Goal: Complete application form

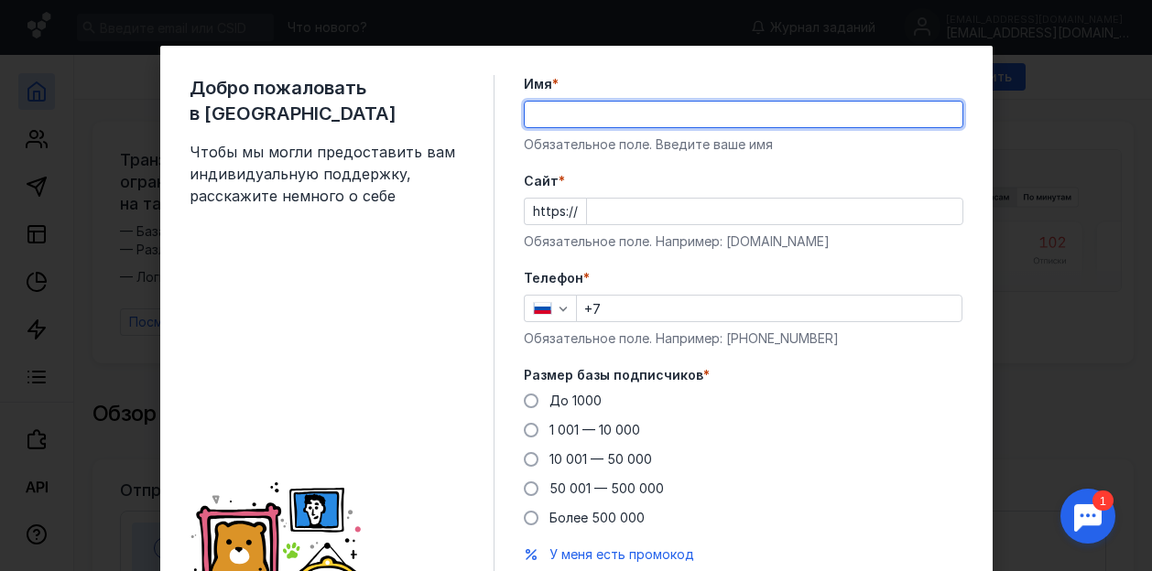
click at [540, 123] on input "Имя *" at bounding box center [744, 115] width 438 height 26
type input "[PERSON_NAME]"
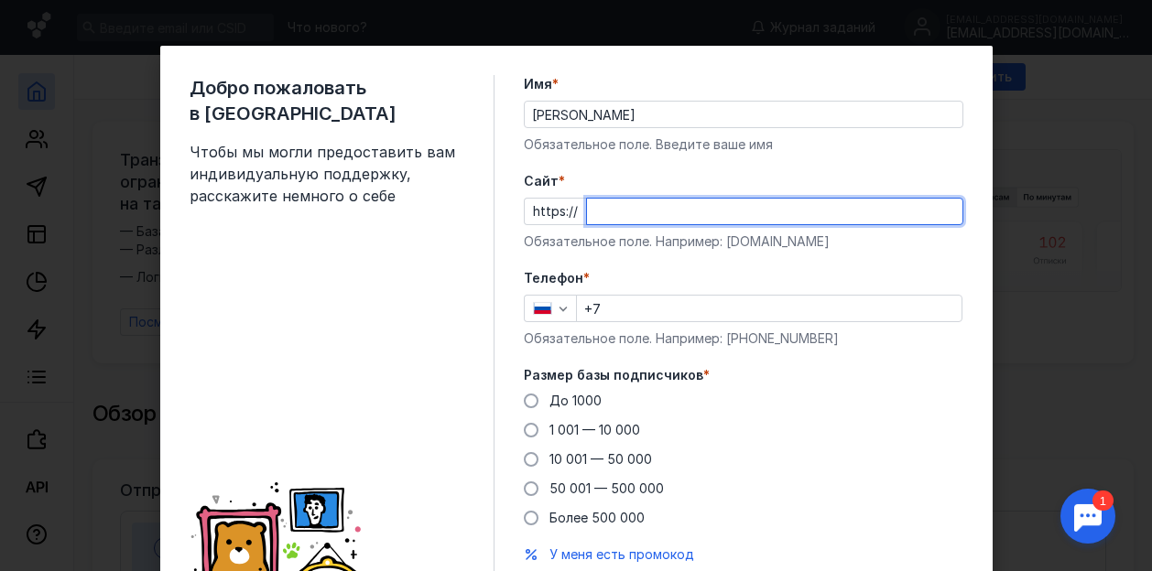
click at [602, 214] on input "Cайт *" at bounding box center [774, 212] width 375 height 26
type input "[DOMAIN_NAME]"
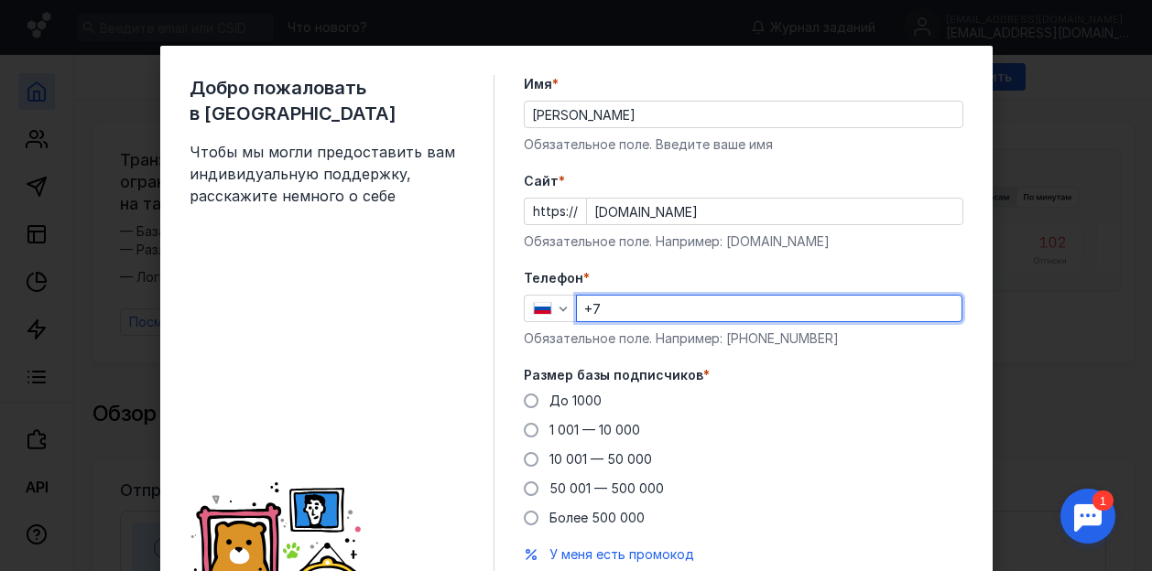
click at [608, 310] on input "+7" at bounding box center [769, 309] width 385 height 26
type input "[PHONE_NUMBER]"
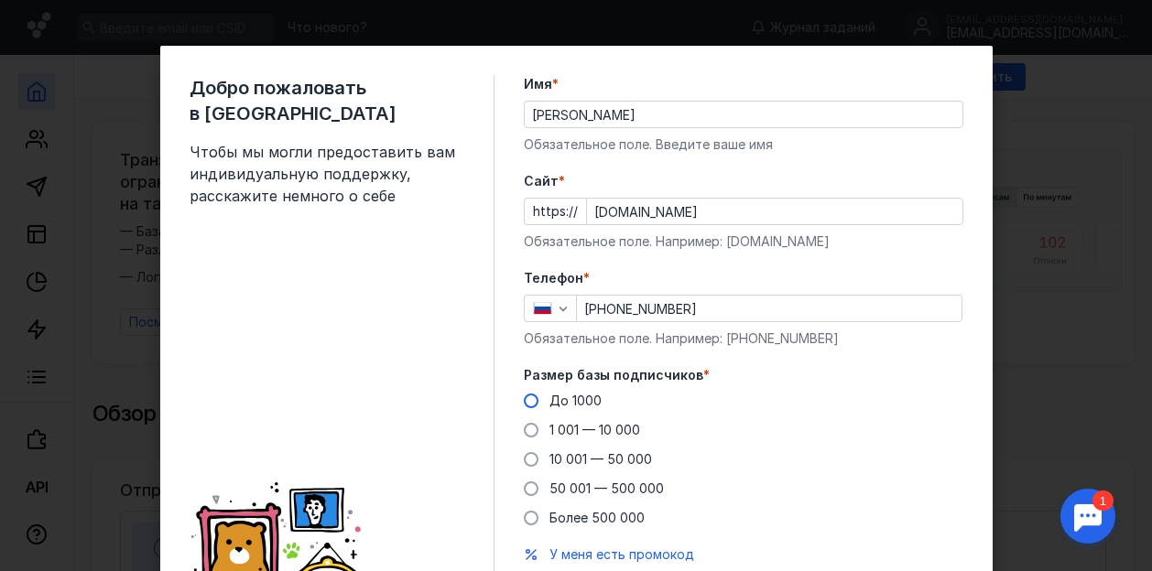
click at [526, 402] on span at bounding box center [531, 401] width 15 height 15
click at [0, 0] on input "До 1000" at bounding box center [0, 0] width 0 height 0
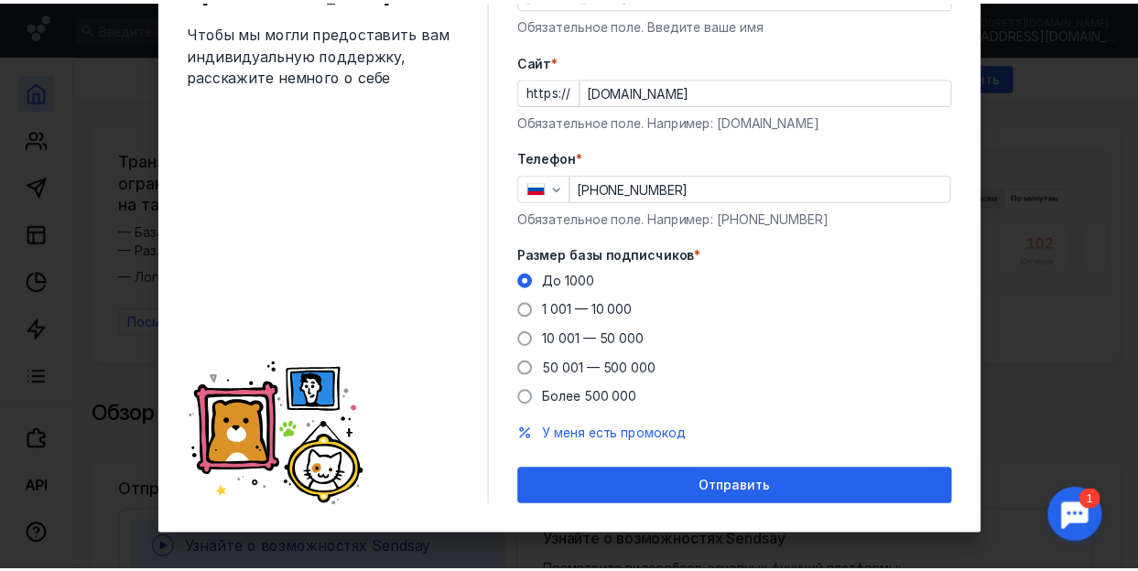
scroll to position [130, 0]
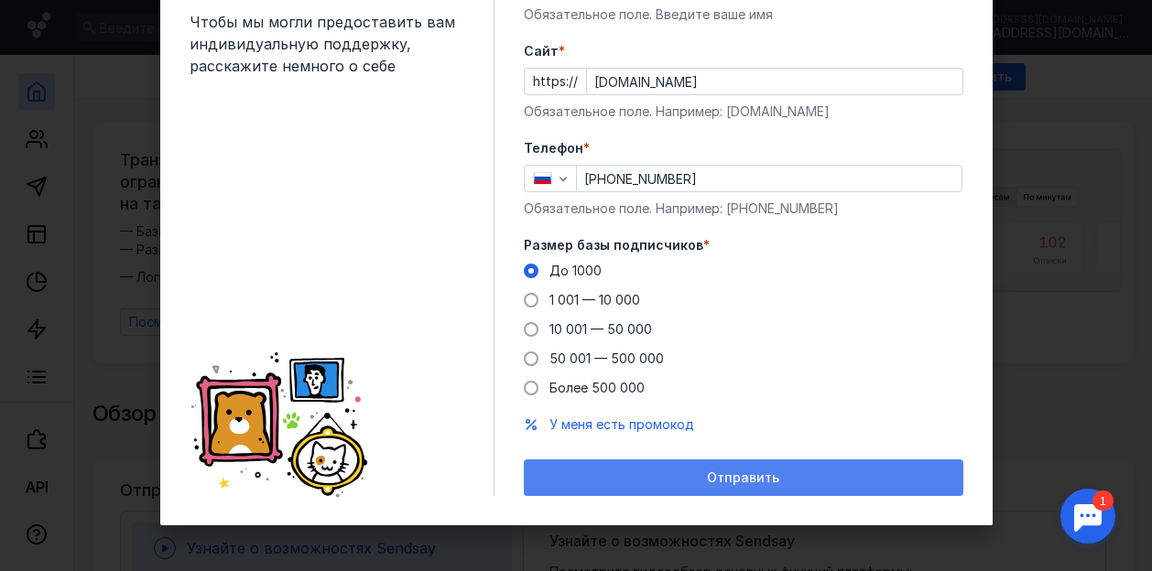
click at [713, 468] on div "Отправить" at bounding box center [743, 478] width 439 height 37
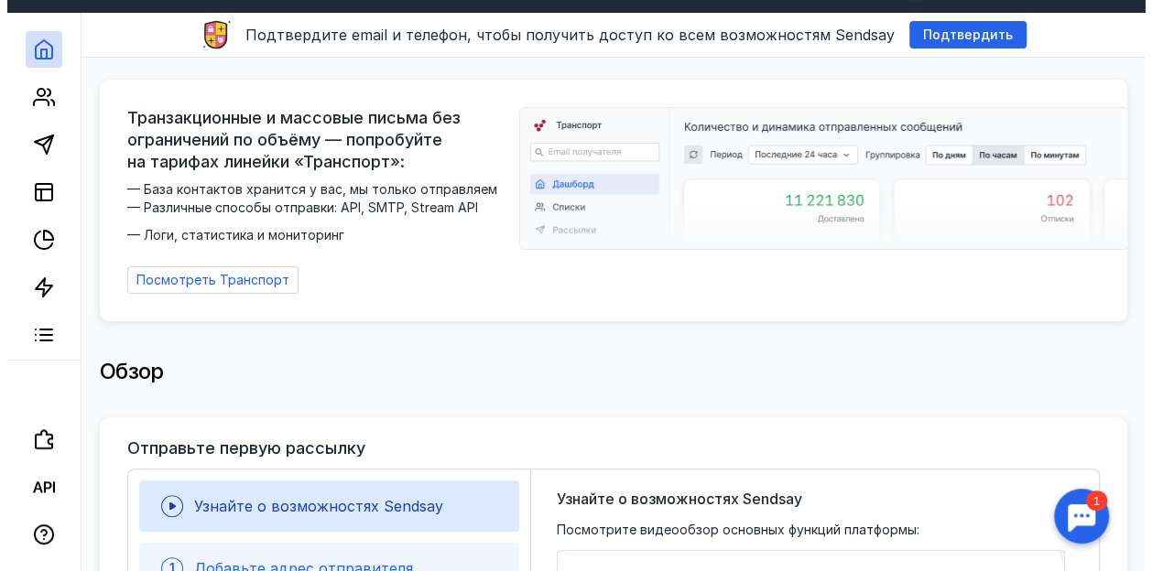
scroll to position [0, 0]
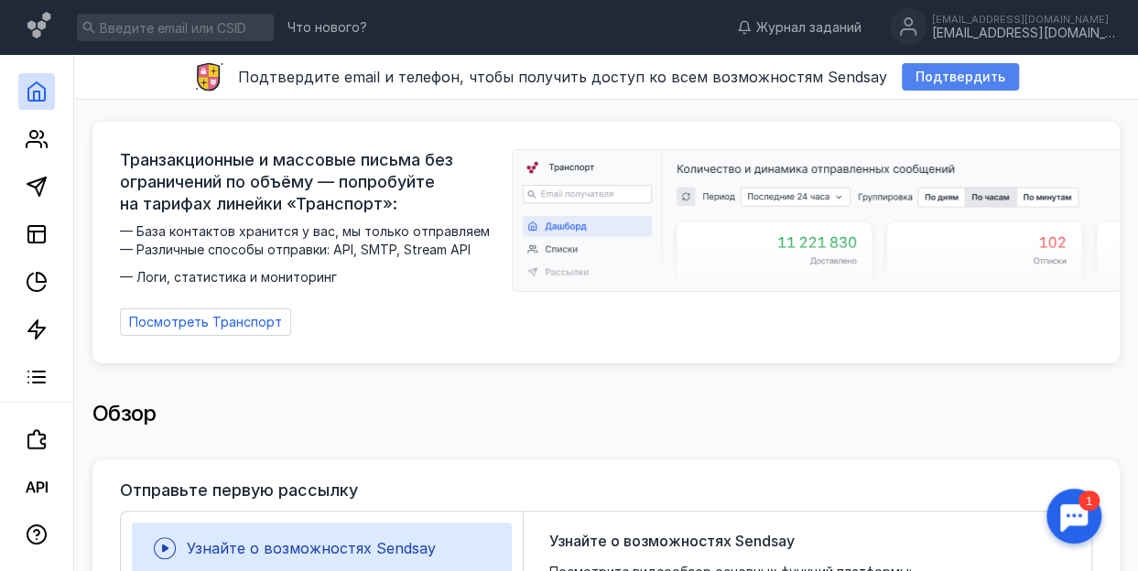
click at [927, 75] on span "Подтвердить" at bounding box center [961, 78] width 90 height 16
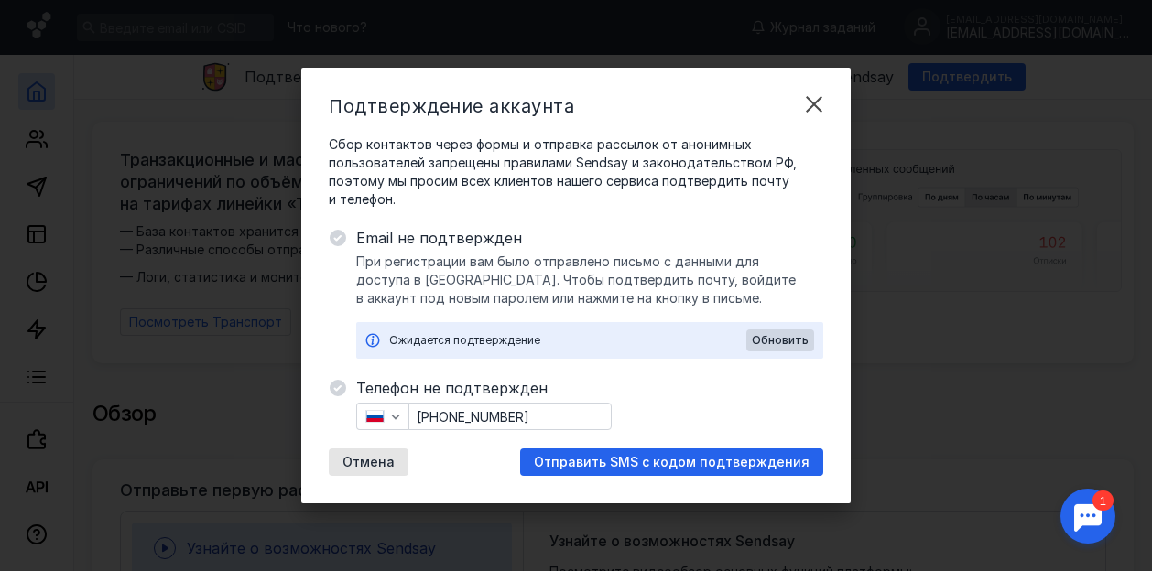
click at [396, 341] on div "Ожидается подтверждение" at bounding box center [567, 340] width 357 height 18
